Goal: Task Accomplishment & Management: Manage account settings

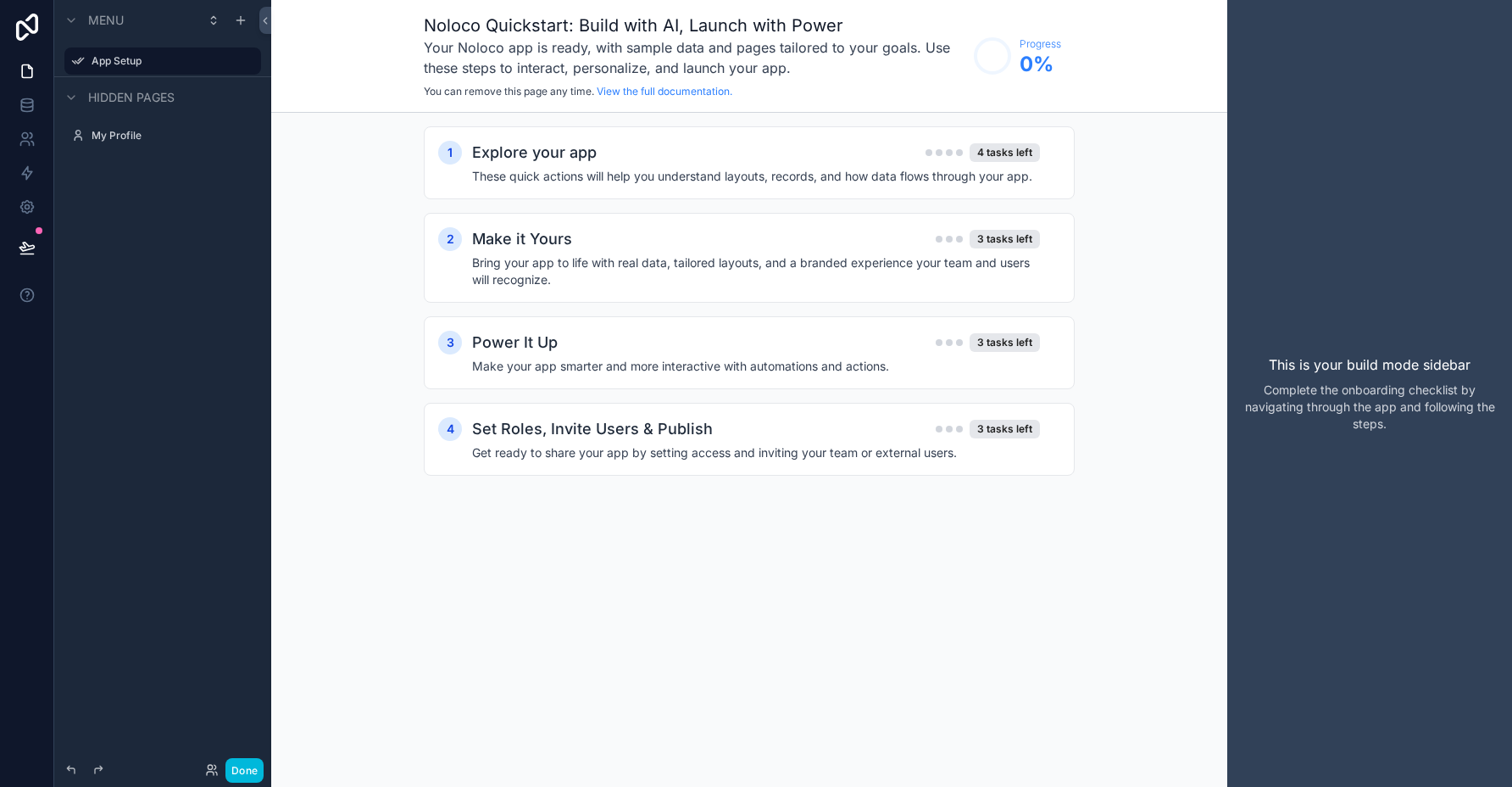
click at [894, 174] on h4 "These quick actions will help you understand layouts, records, and how data flo…" at bounding box center [756, 176] width 568 height 17
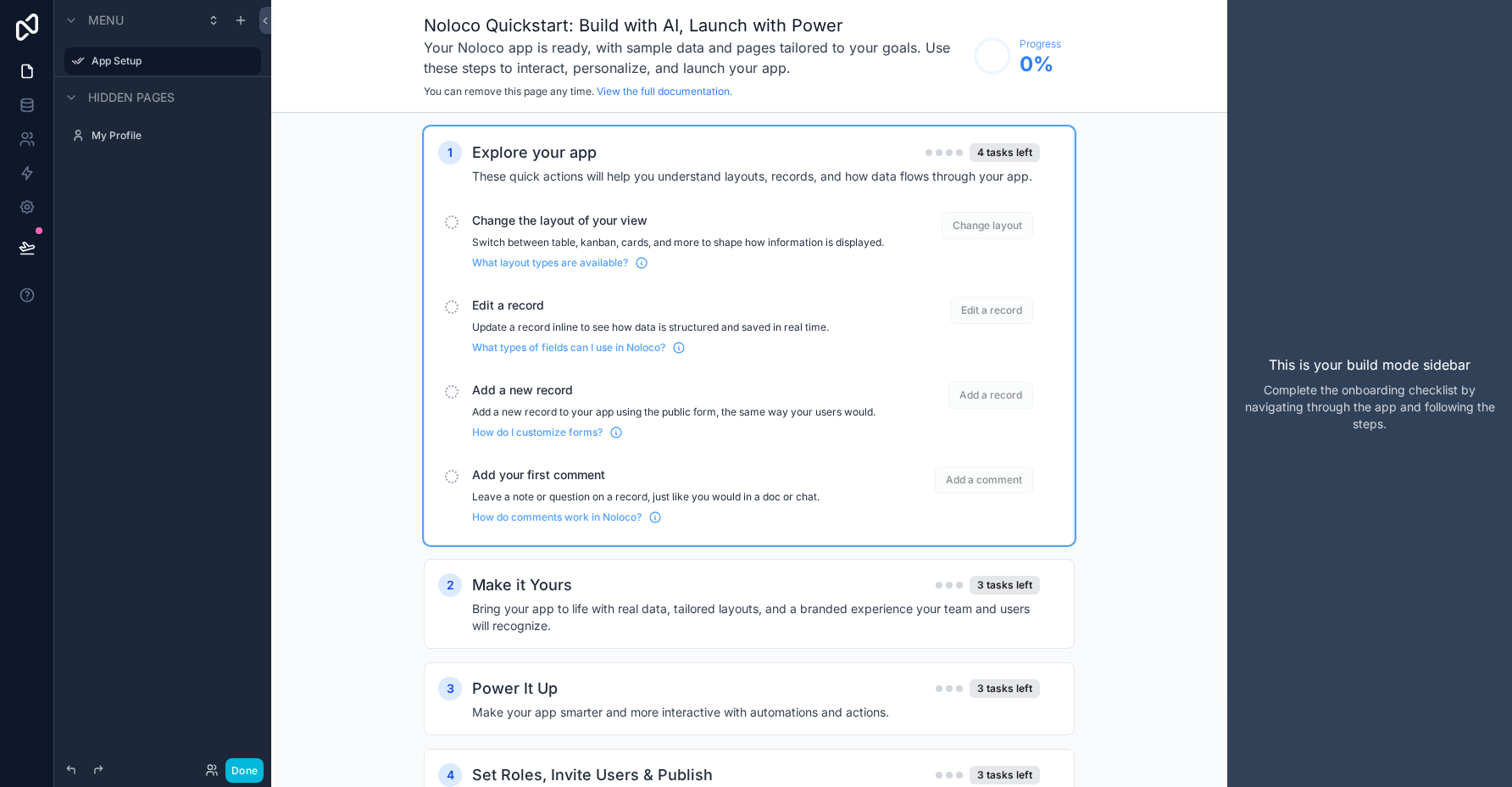
scroll to position [96, 0]
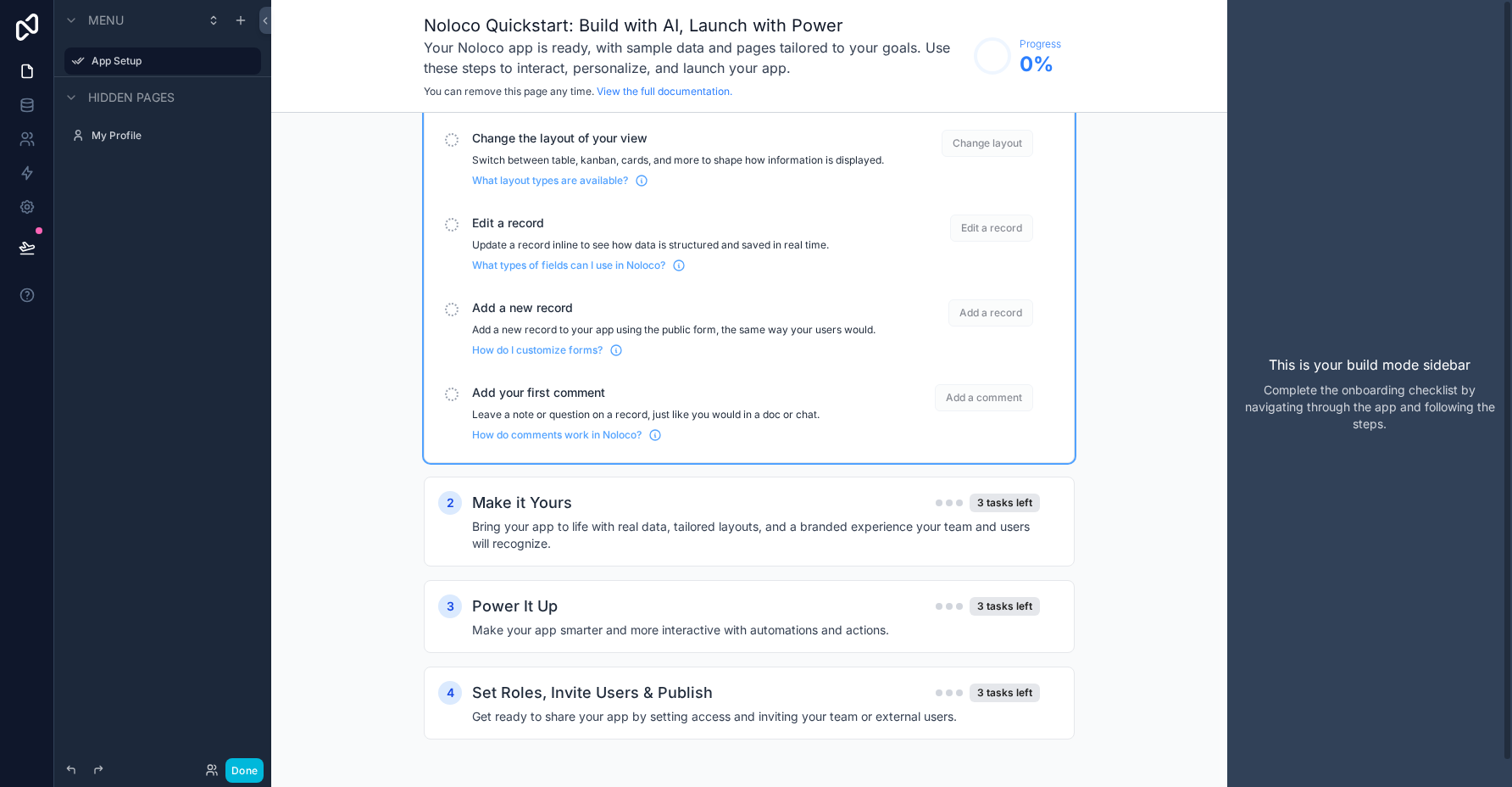
click at [1246, 382] on p "Complete the onboarding checklist by navigating through the app and following t…" at bounding box center [1370, 407] width 258 height 51
click at [1292, 338] on div "This is your build mode sidebar Complete the onboarding checklist by navigating…" at bounding box center [1370, 394] width 285 height 787
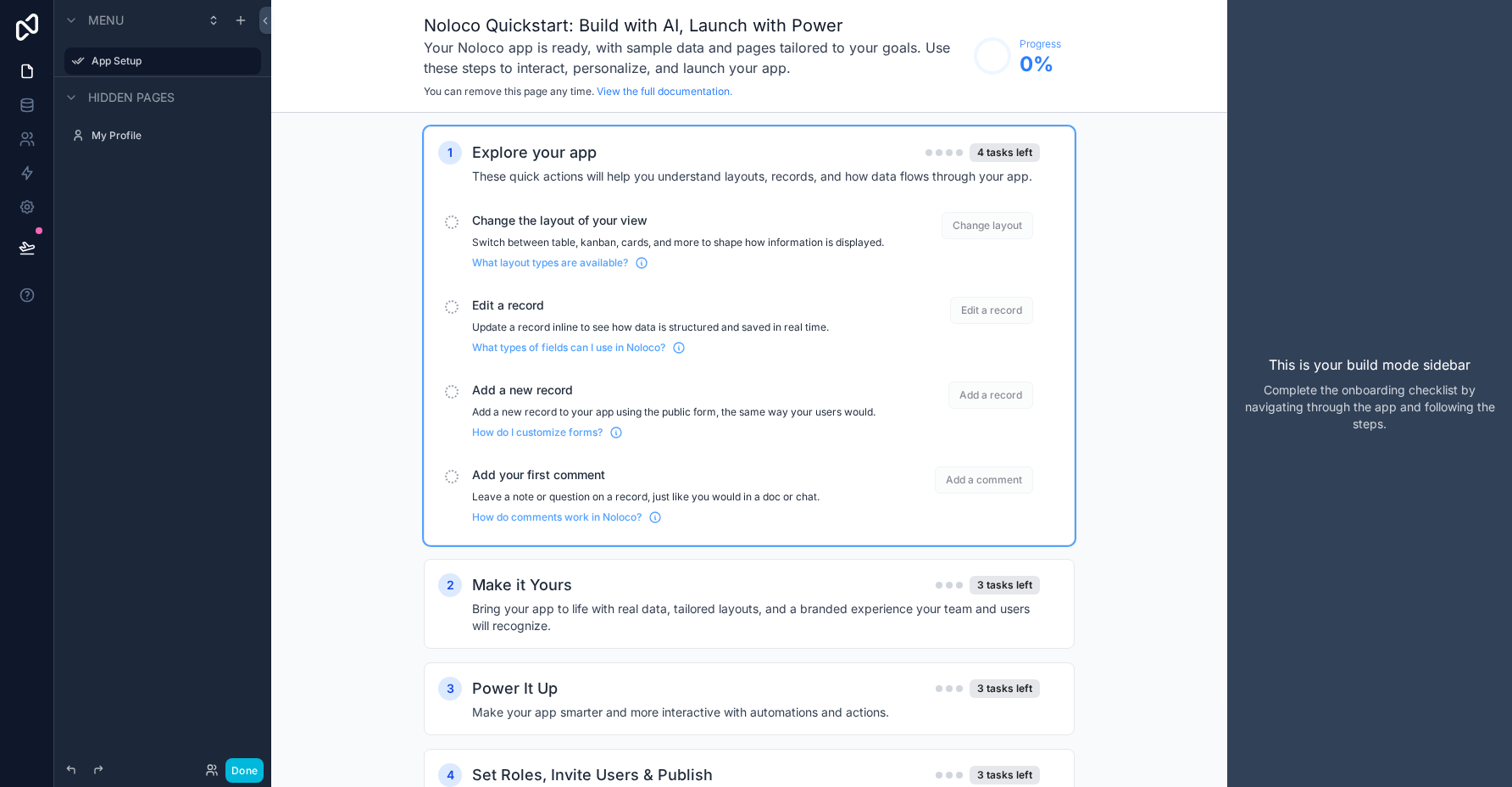
click at [125, 139] on label "My Profile" at bounding box center [171, 135] width 160 height 13
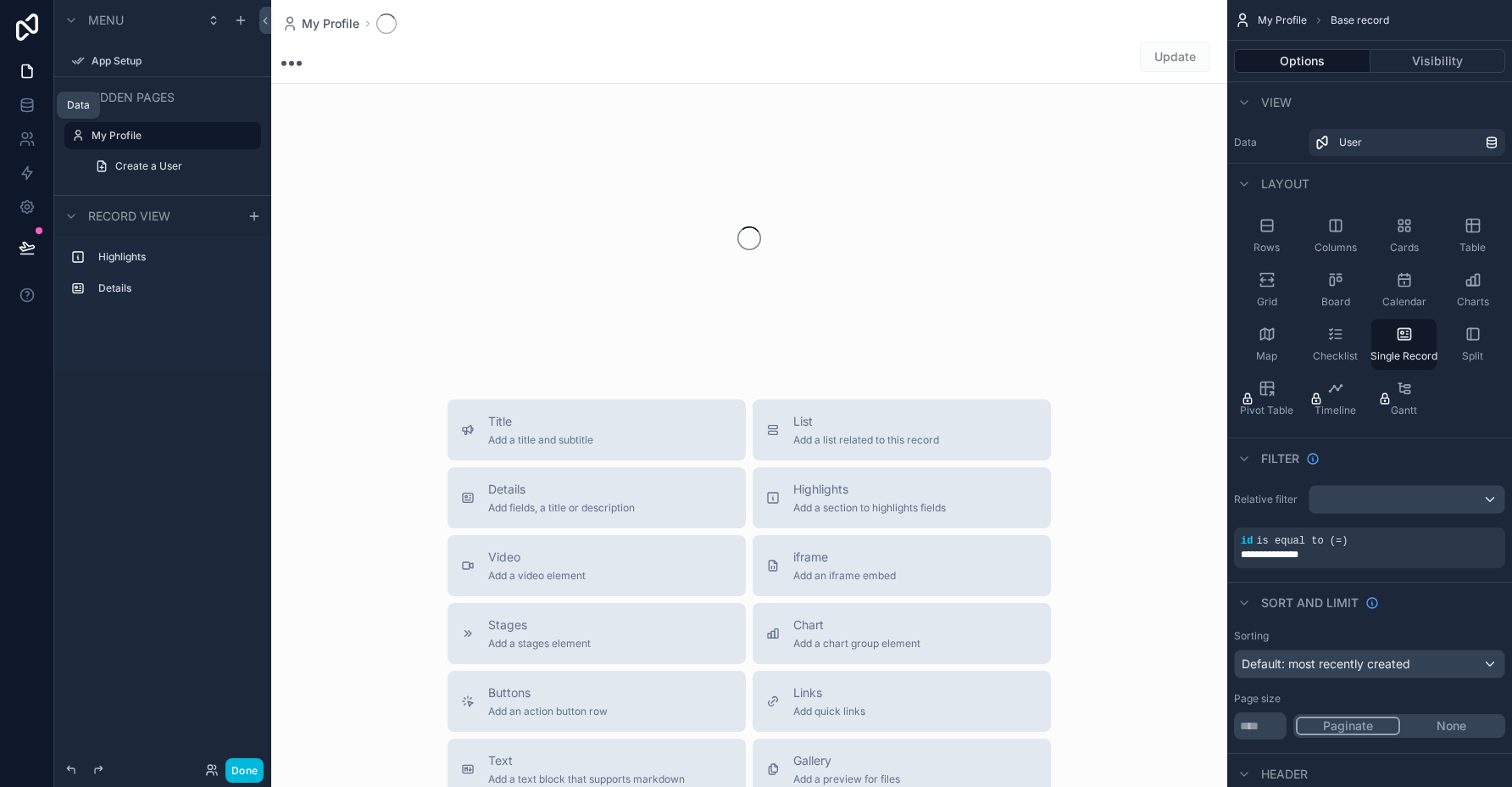
click at [14, 99] on link at bounding box center [27, 105] width 54 height 34
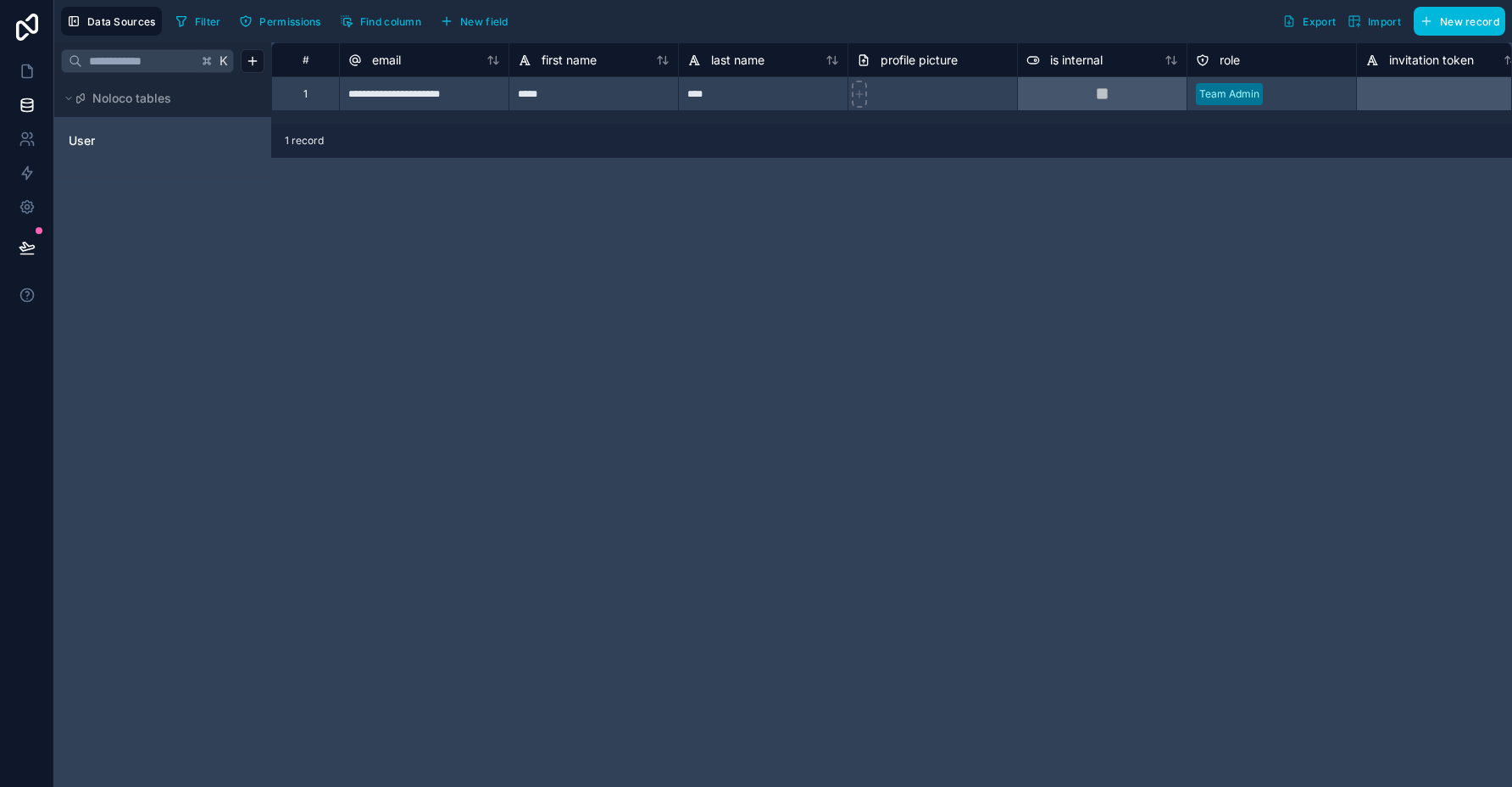
click at [100, 26] on span "Data Sources" at bounding box center [121, 22] width 69 height 13
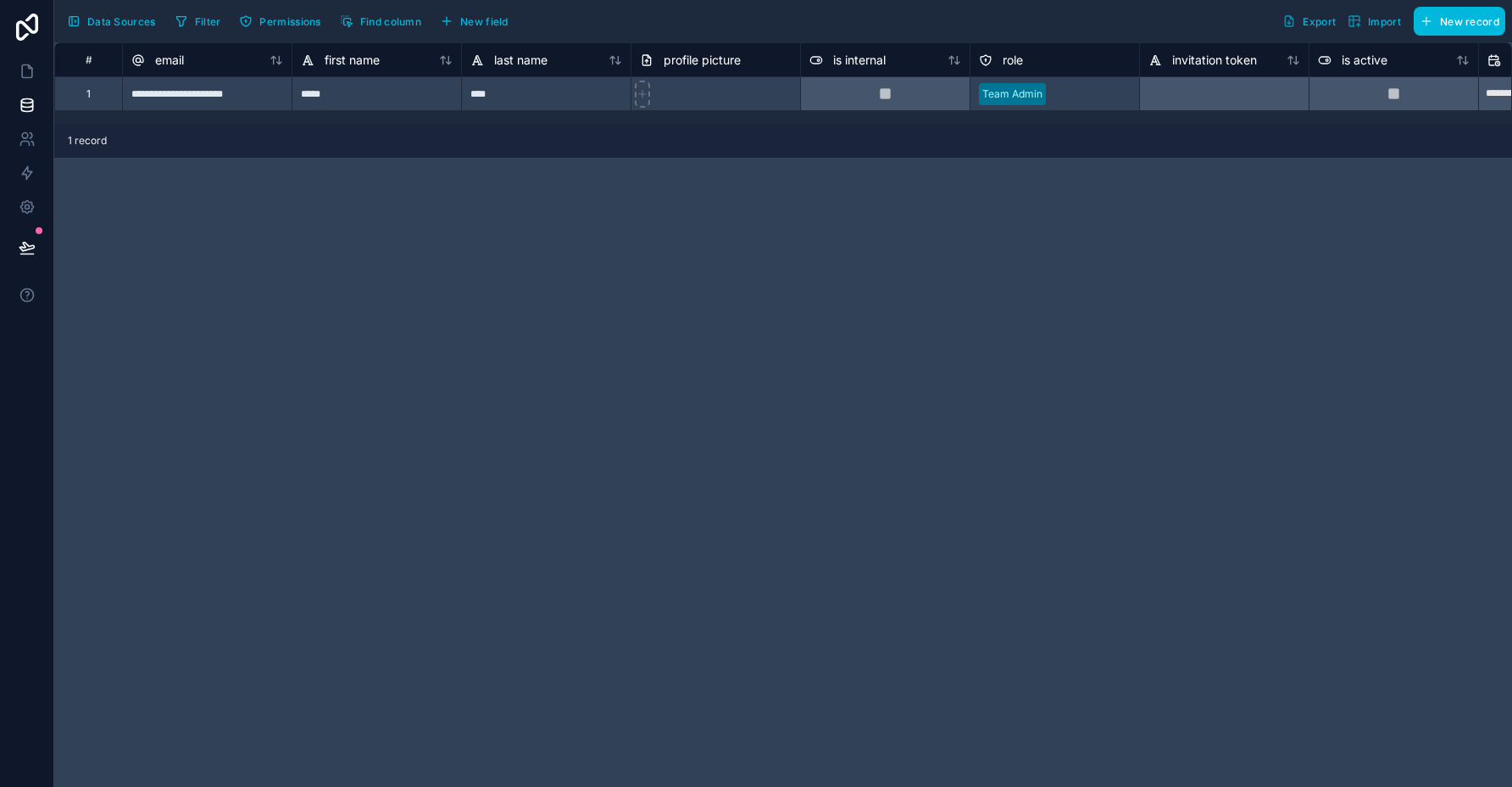
click at [100, 26] on span "Data Sources" at bounding box center [121, 22] width 69 height 13
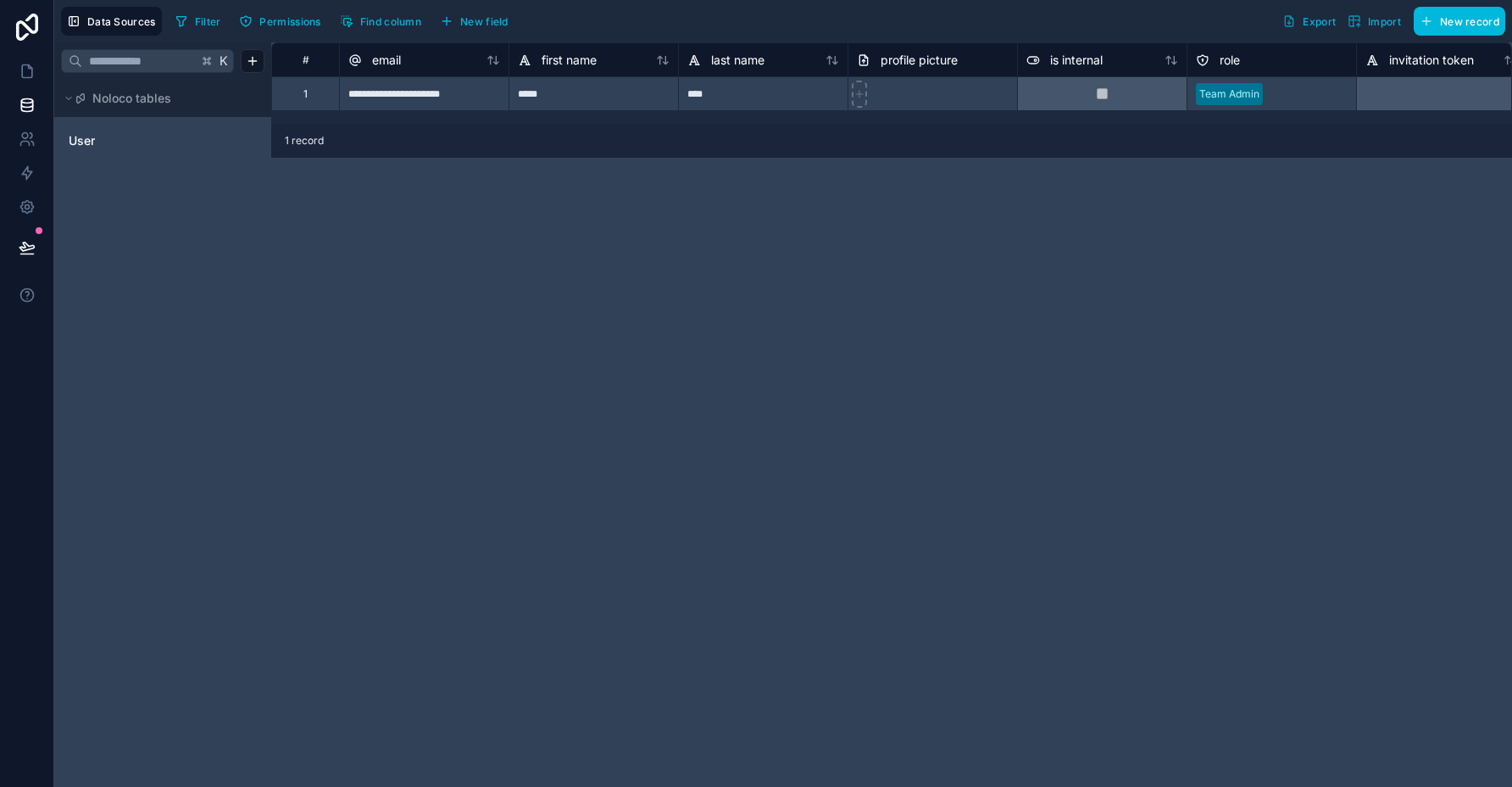
click at [69, 106] on button "Noloco tables" at bounding box center [158, 98] width 194 height 23
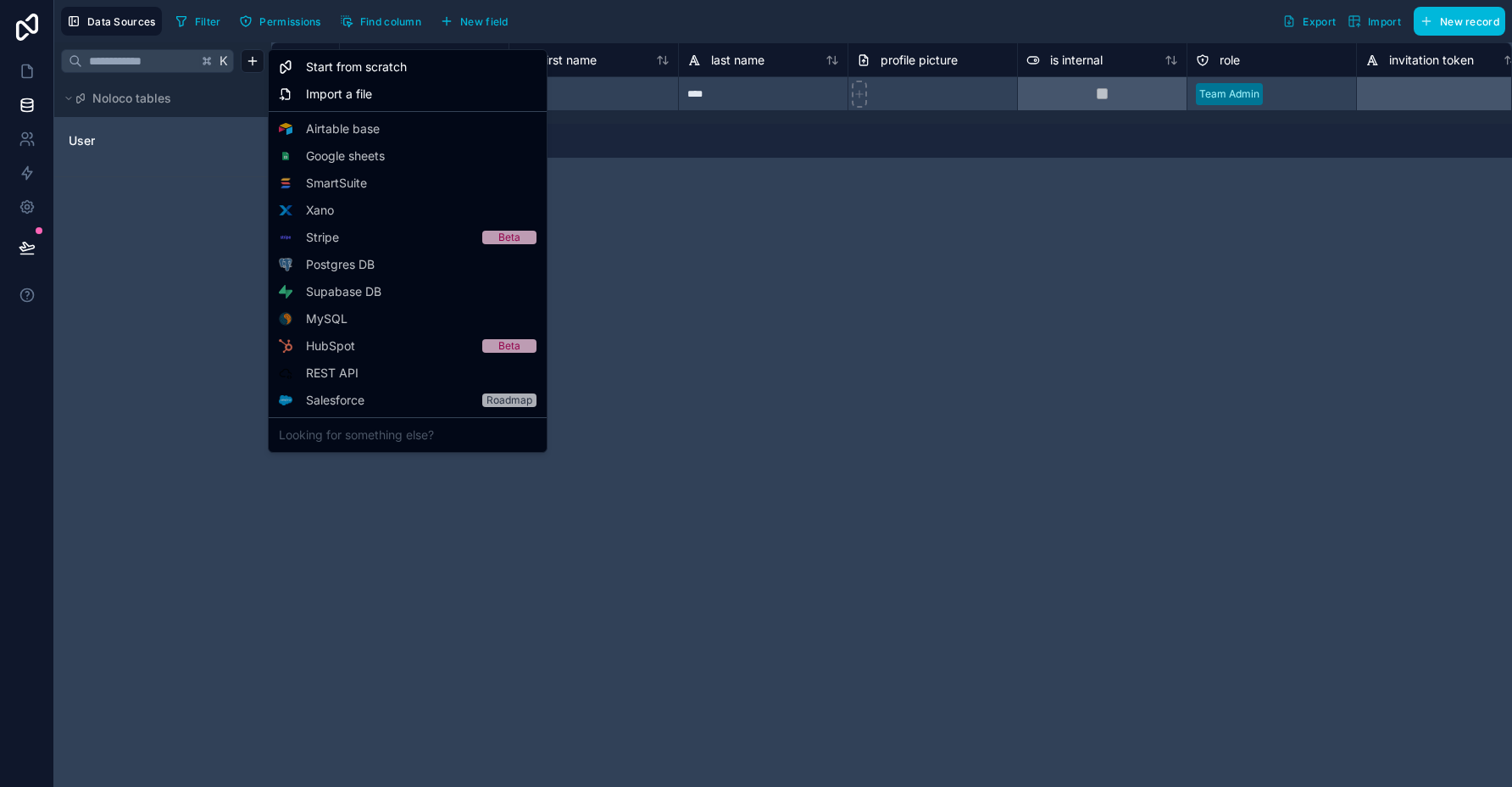
click at [253, 66] on html "**********" at bounding box center [756, 394] width 1512 height 787
click at [0, 0] on div "Starter" at bounding box center [0, 0] width 0 height 0
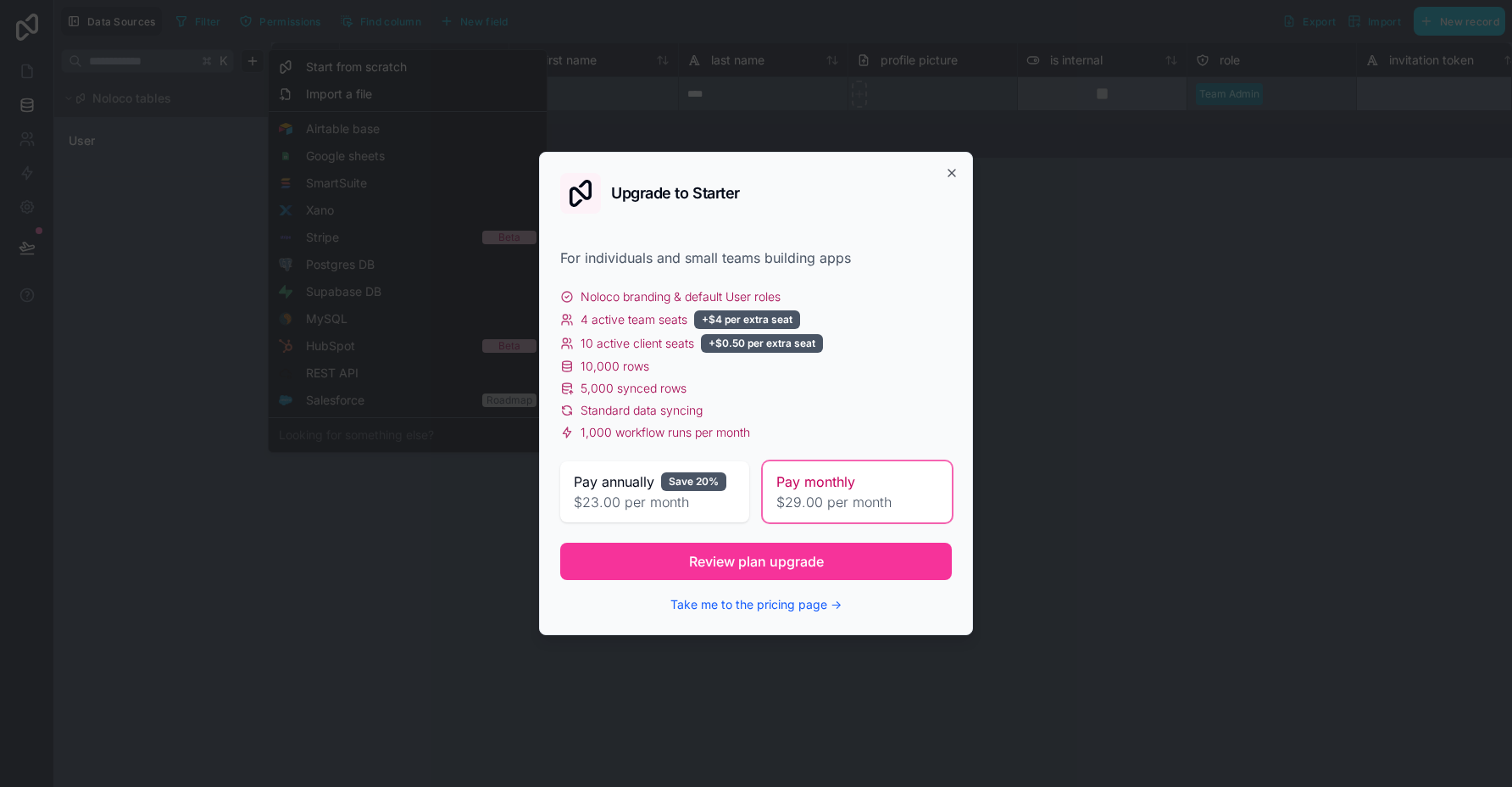
click at [693, 509] on span "$23.00 per month" at bounding box center [654, 502] width 162 height 21
click at [948, 179] on icon "button" at bounding box center [952, 172] width 13 height 13
